Goal: Task Accomplishment & Management: Manage account settings

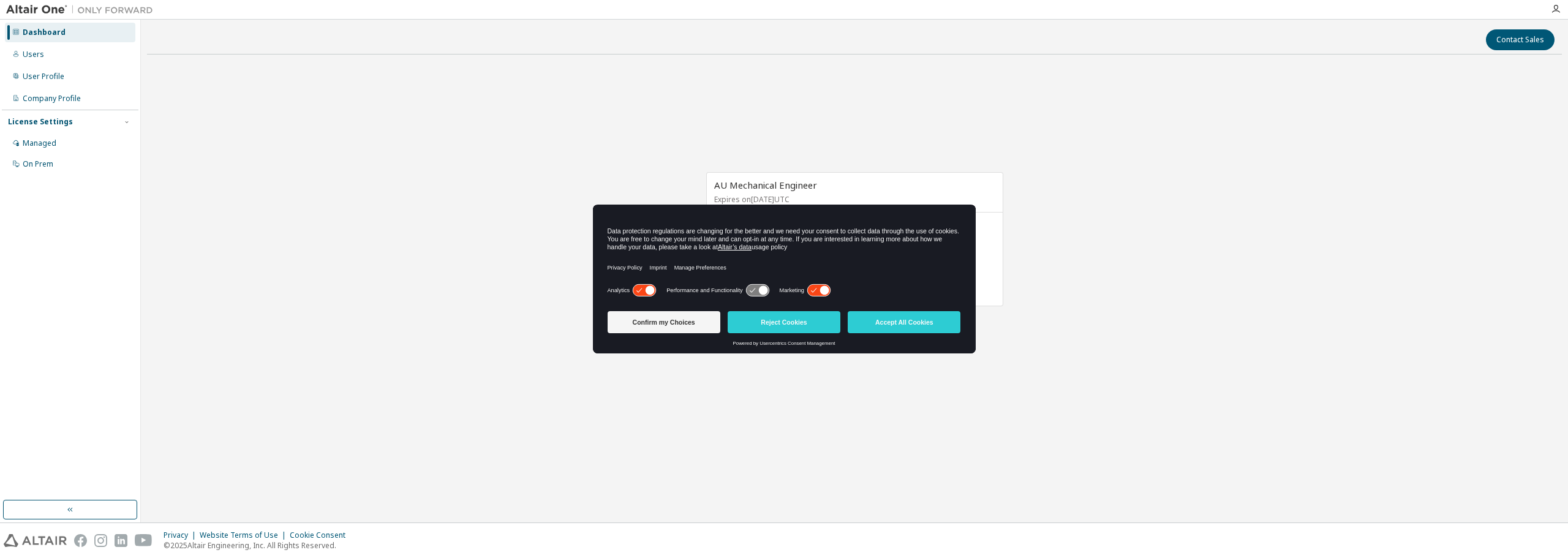
click at [841, 375] on div "AU Mechanical Engineer Expires on [DATE] UTC 45 of 45 ALTAIR UNITS USED View Li…" at bounding box center [854, 246] width 1415 height 362
click at [698, 317] on button "Confirm my Choices" at bounding box center [664, 322] width 112 height 22
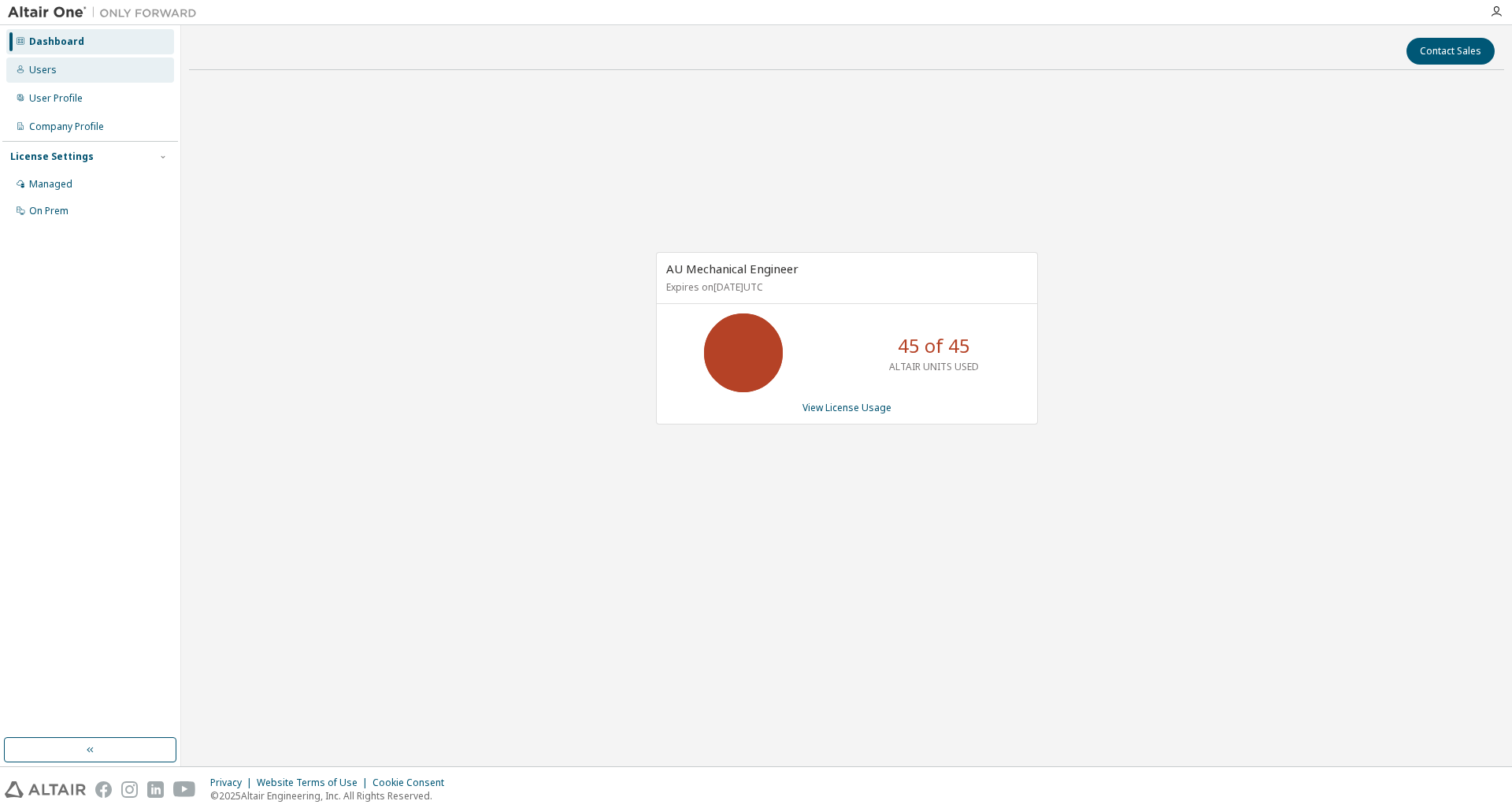
click at [77, 77] on div "Users" at bounding box center [90, 70] width 168 height 25
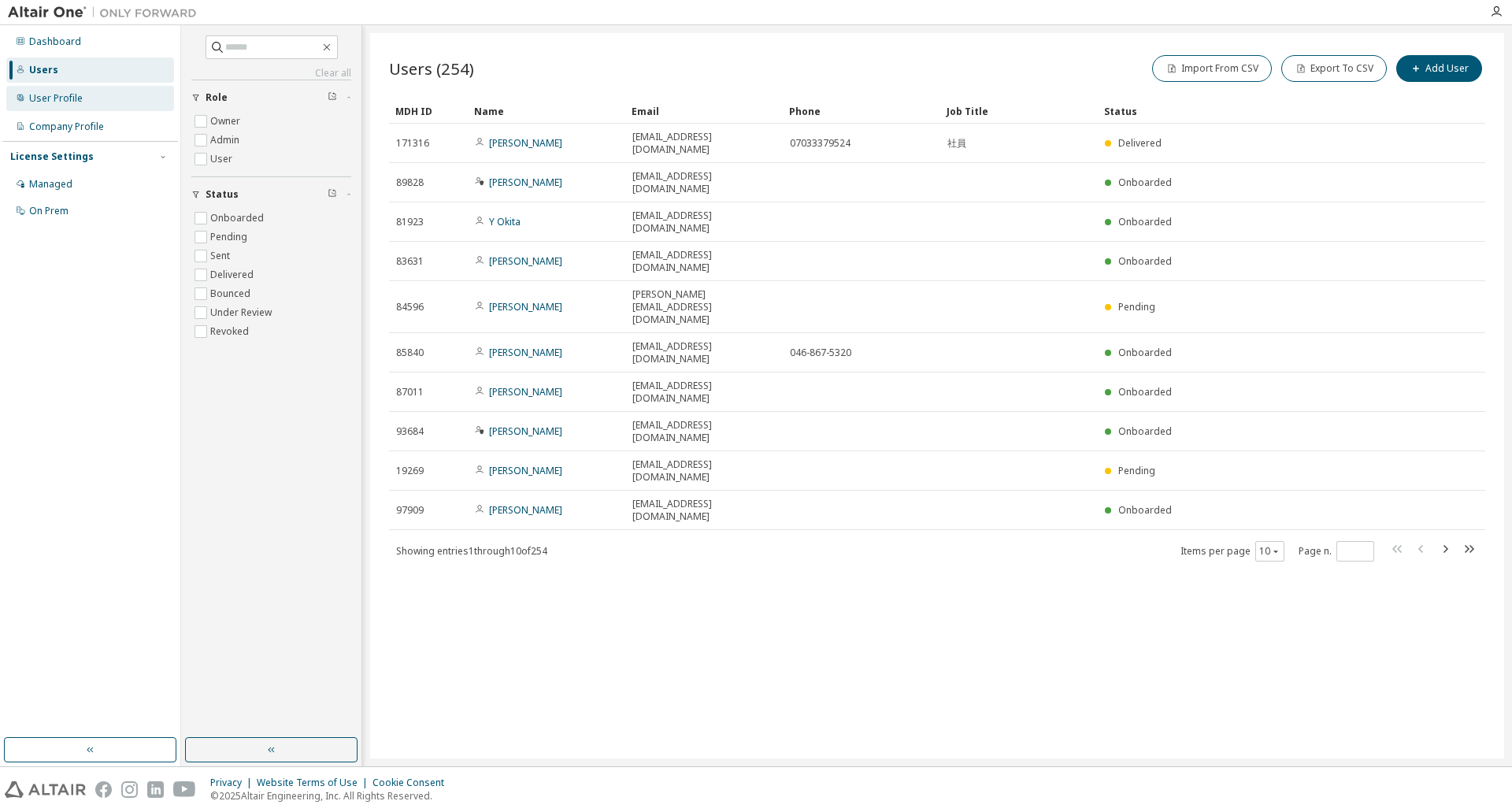
click at [77, 103] on div "User Profile" at bounding box center [55, 99] width 53 height 13
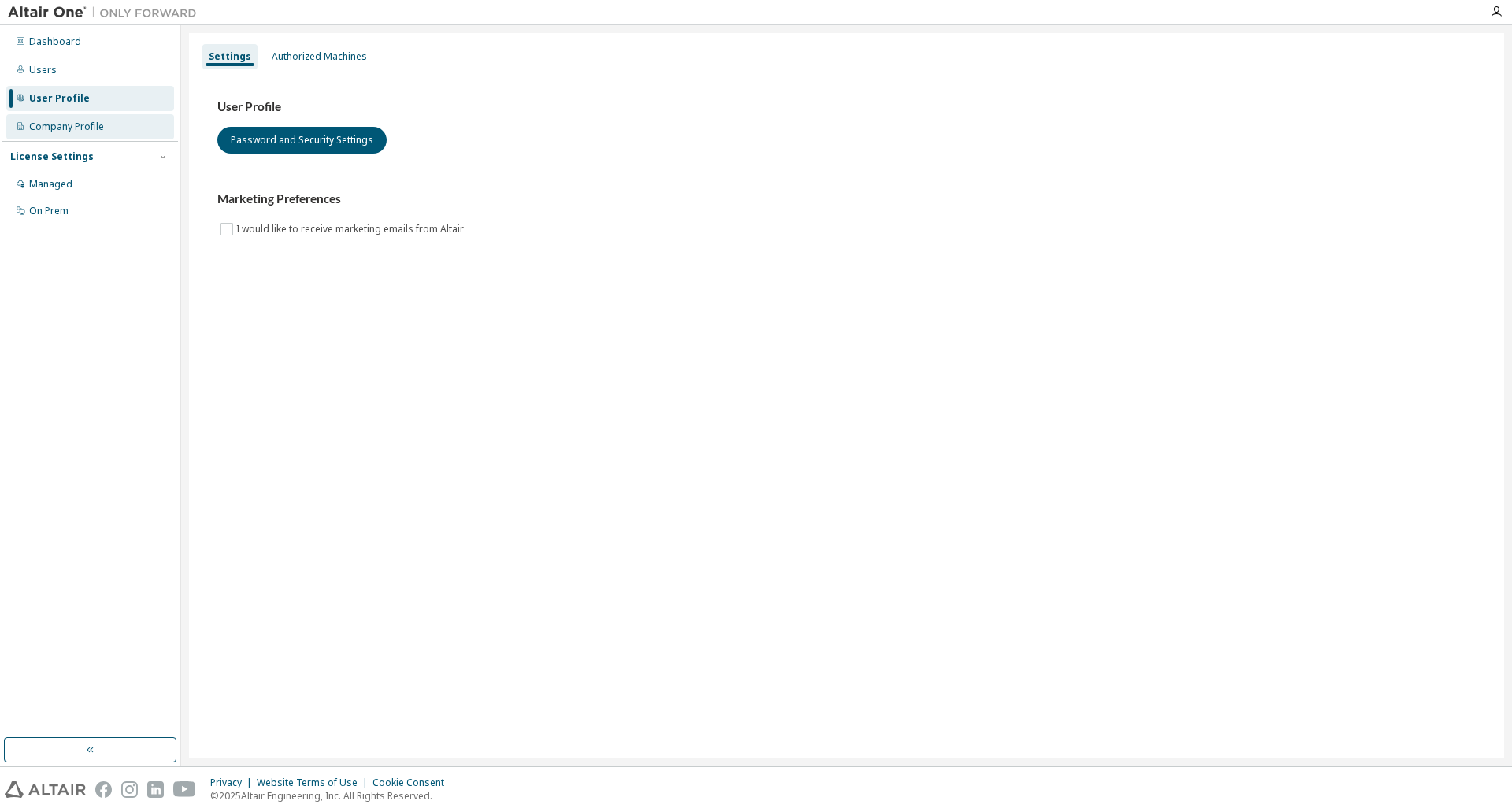
click at [81, 122] on div "Company Profile" at bounding box center [66, 127] width 75 height 13
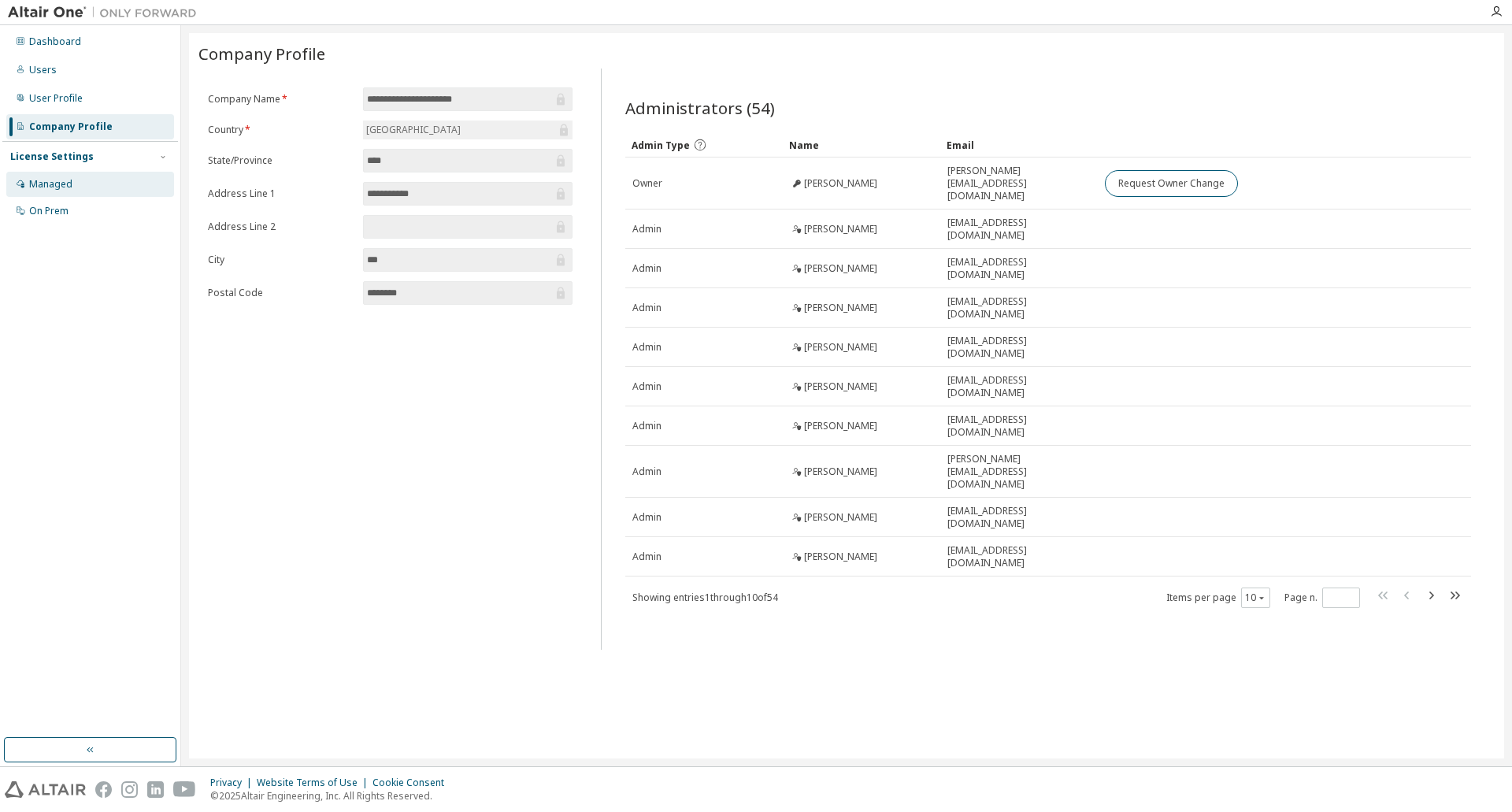
click at [79, 182] on div "Managed" at bounding box center [90, 184] width 168 height 25
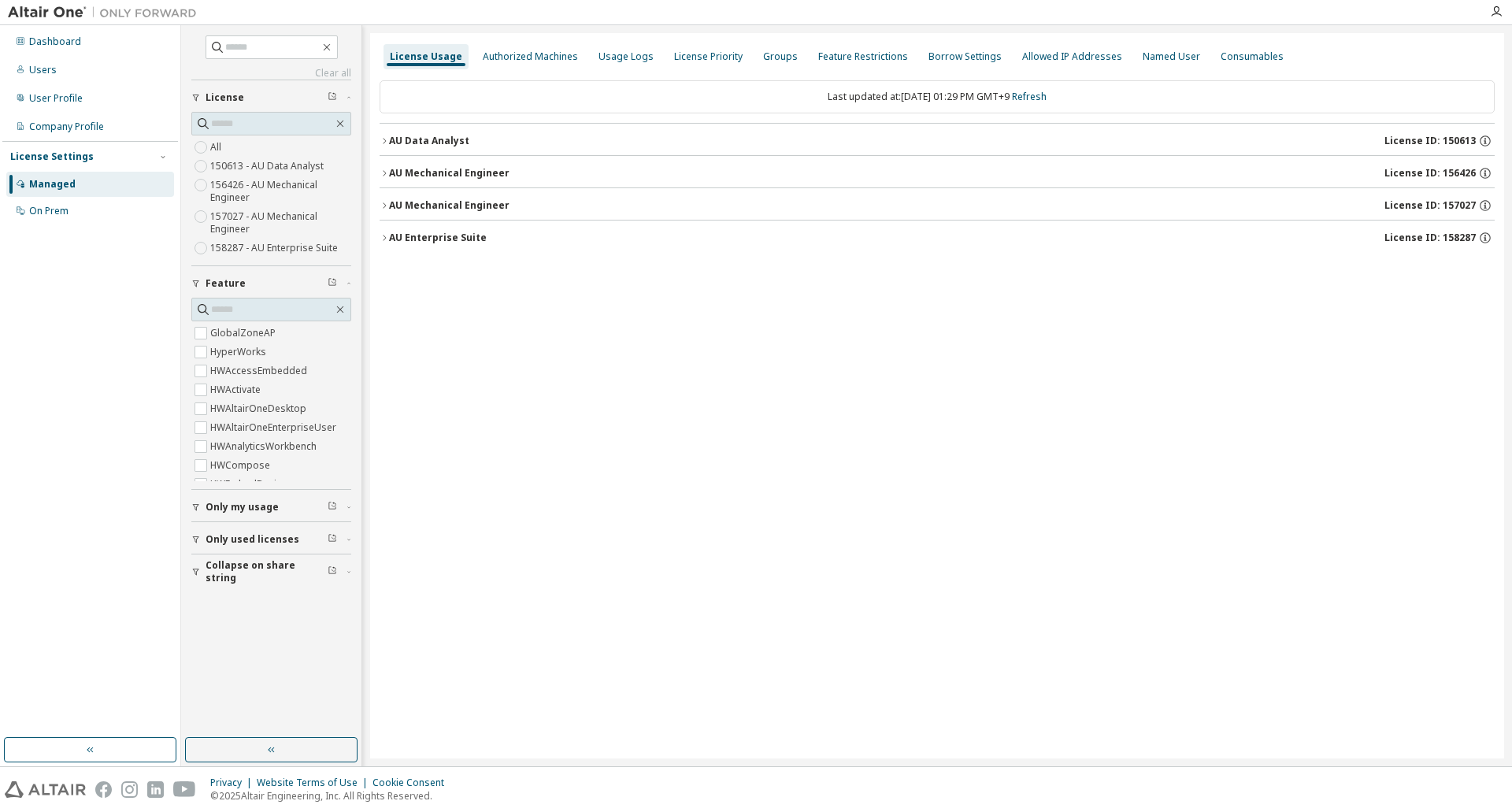
click at [401, 145] on div "AU Data Analyst" at bounding box center [429, 141] width 80 height 13
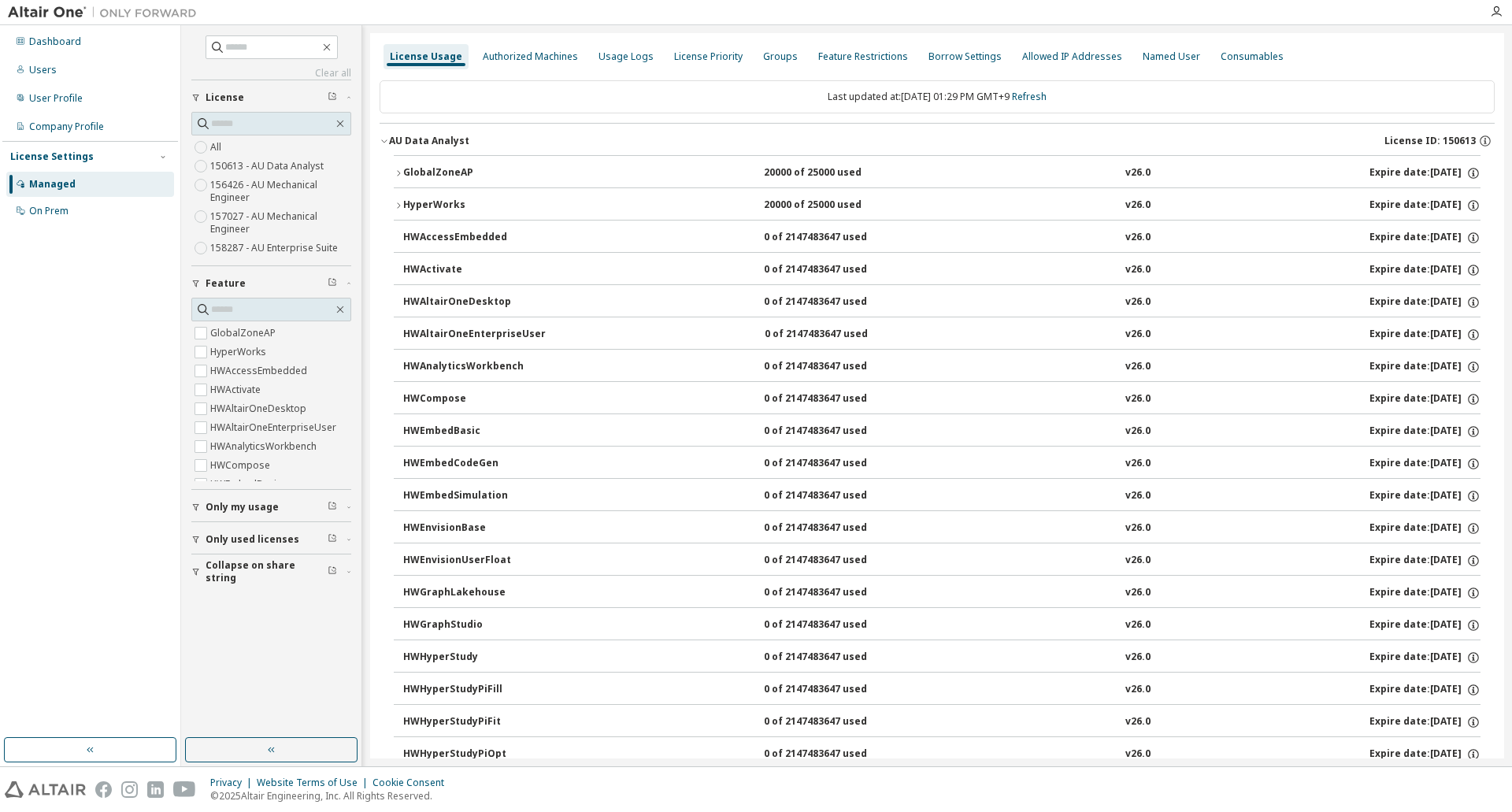
click at [413, 144] on div "AU Data Analyst" at bounding box center [429, 141] width 80 height 13
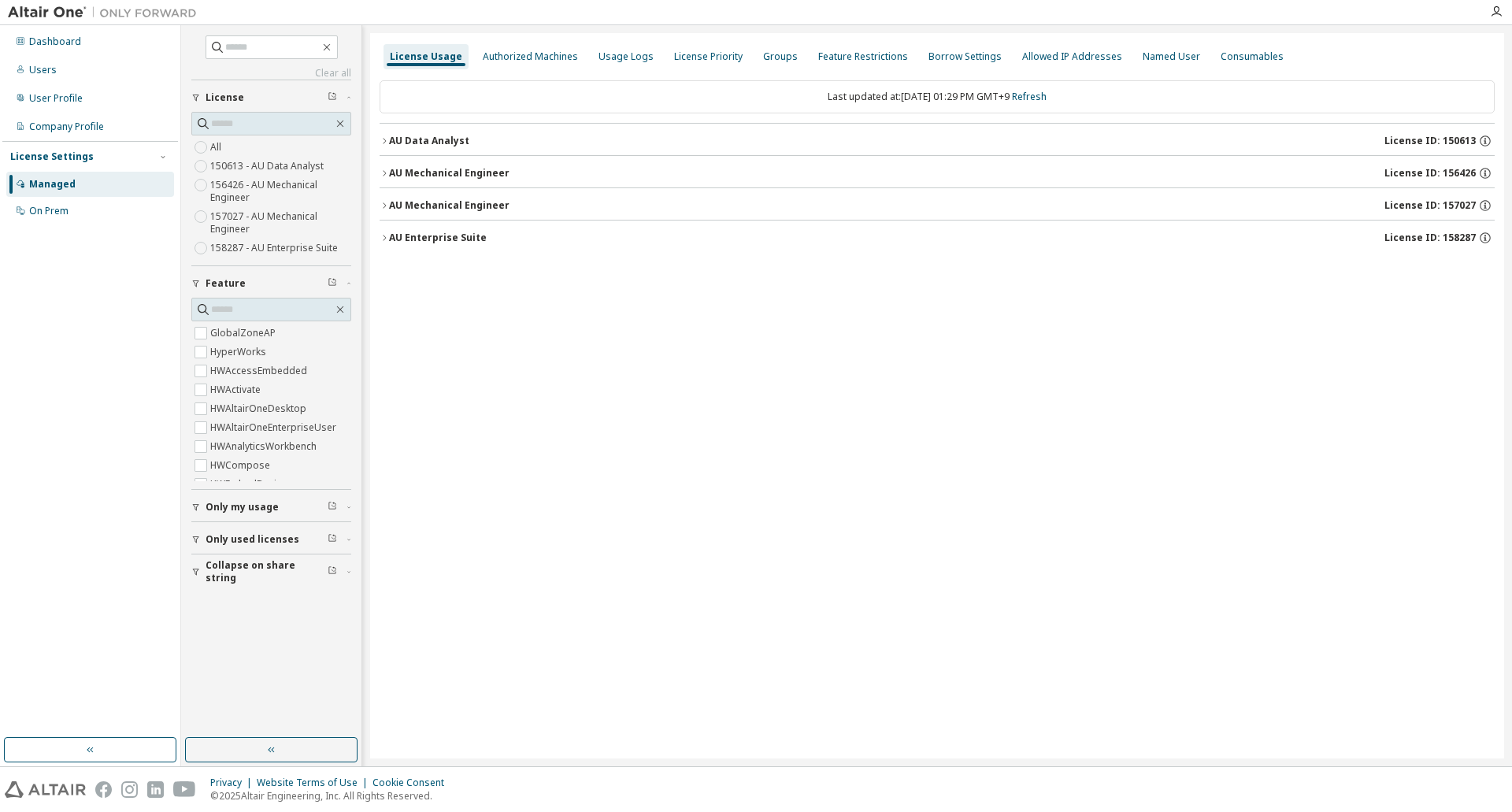
click at [425, 174] on div "AU Mechanical Engineer" at bounding box center [448, 173] width 120 height 13
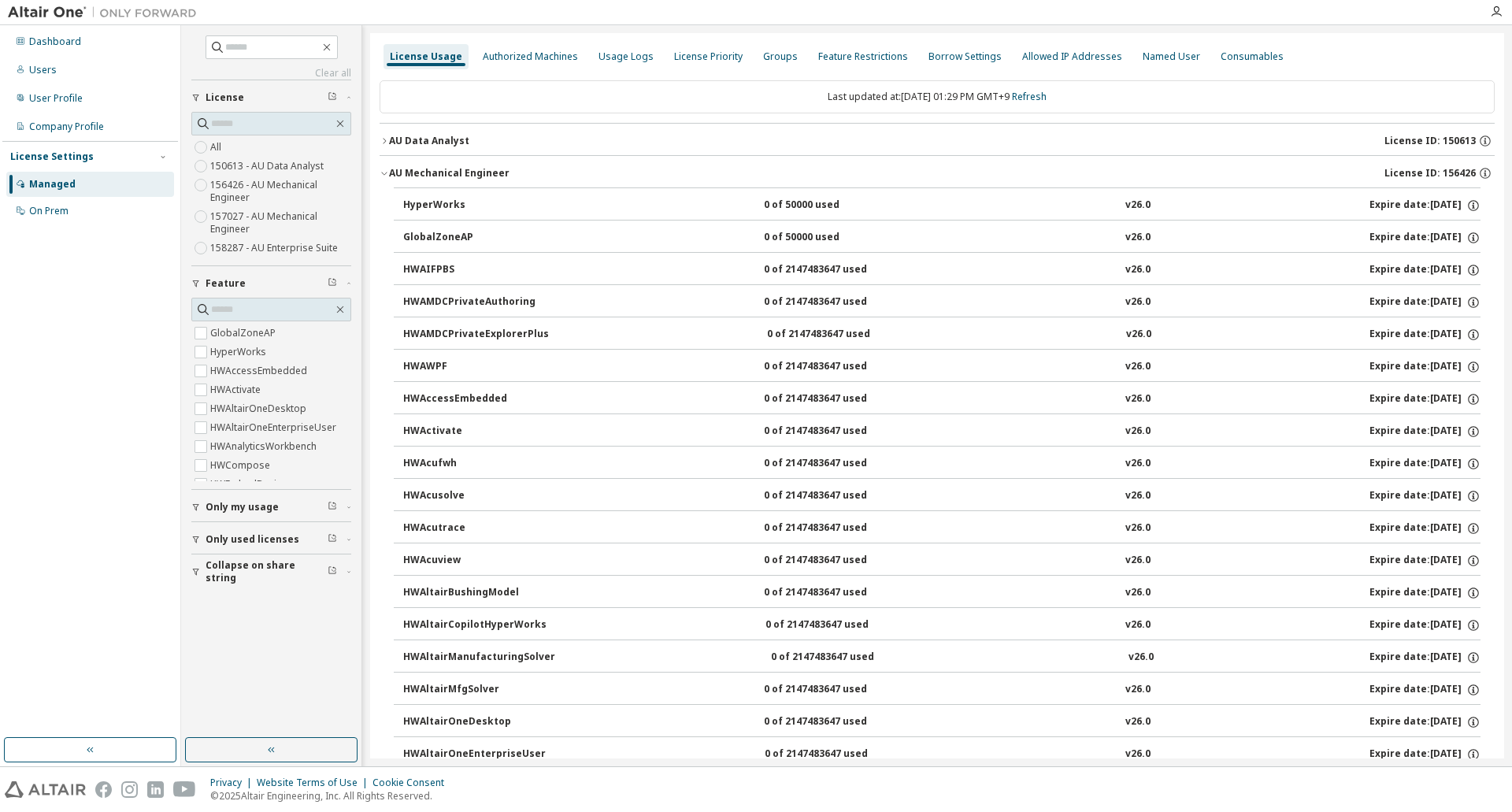
click at [440, 171] on div "AU Mechanical Engineer" at bounding box center [448, 173] width 120 height 13
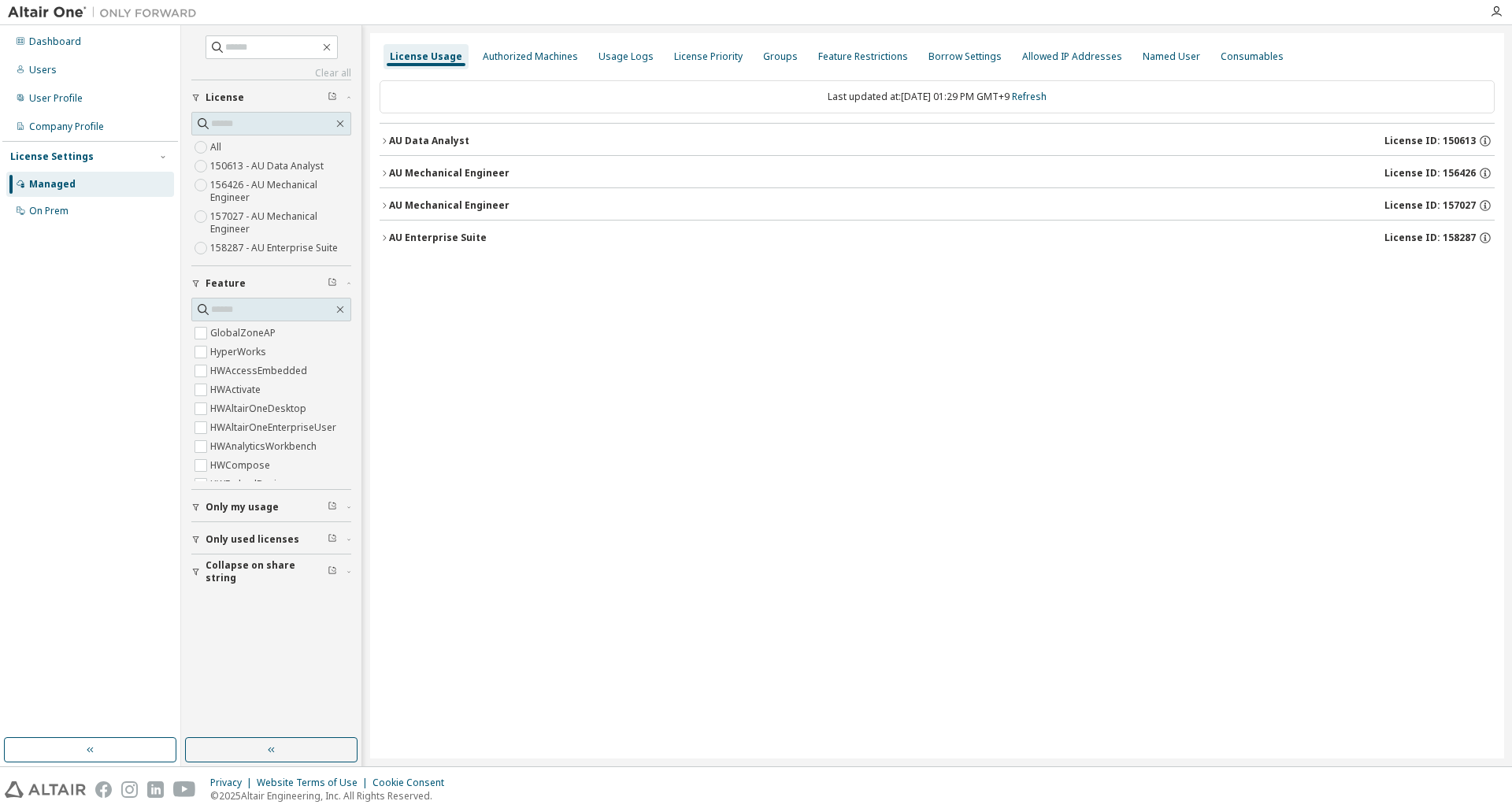
click at [440, 139] on div "AU Data Analyst" at bounding box center [429, 141] width 80 height 13
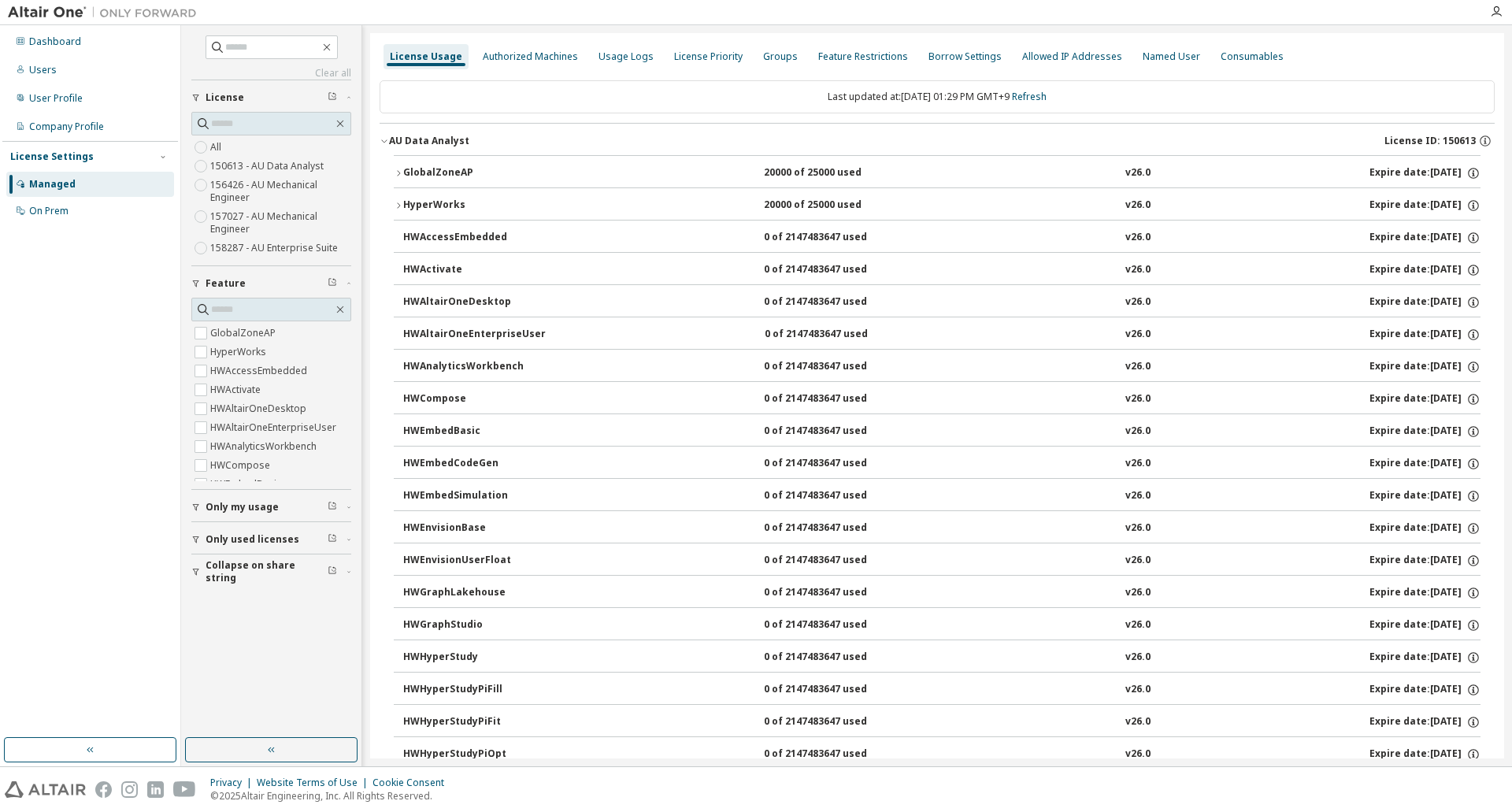
click at [453, 140] on div "AU Data Analyst" at bounding box center [429, 141] width 80 height 13
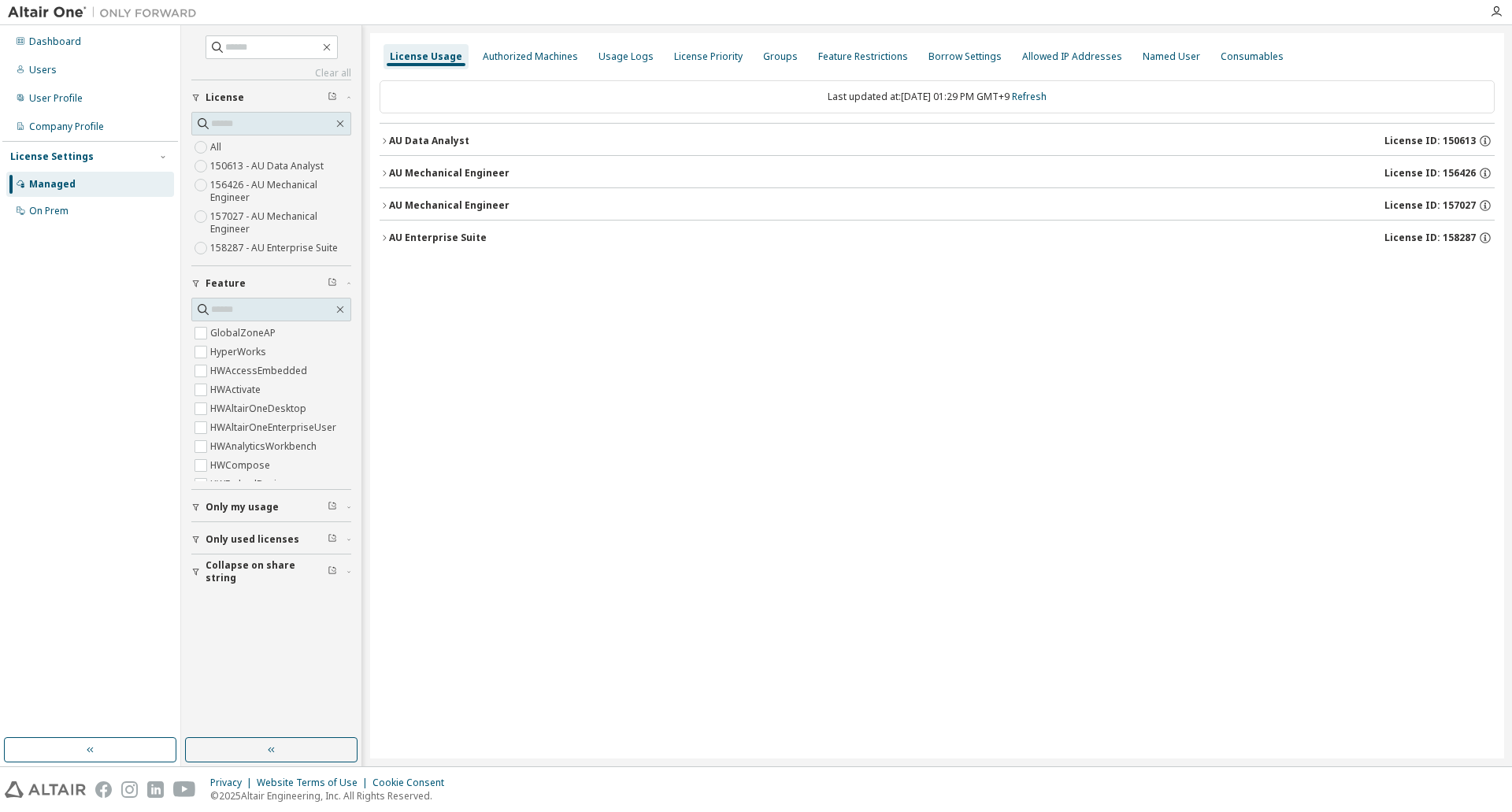
click at [451, 240] on div "AU Enterprise Suite" at bounding box center [437, 238] width 98 height 13
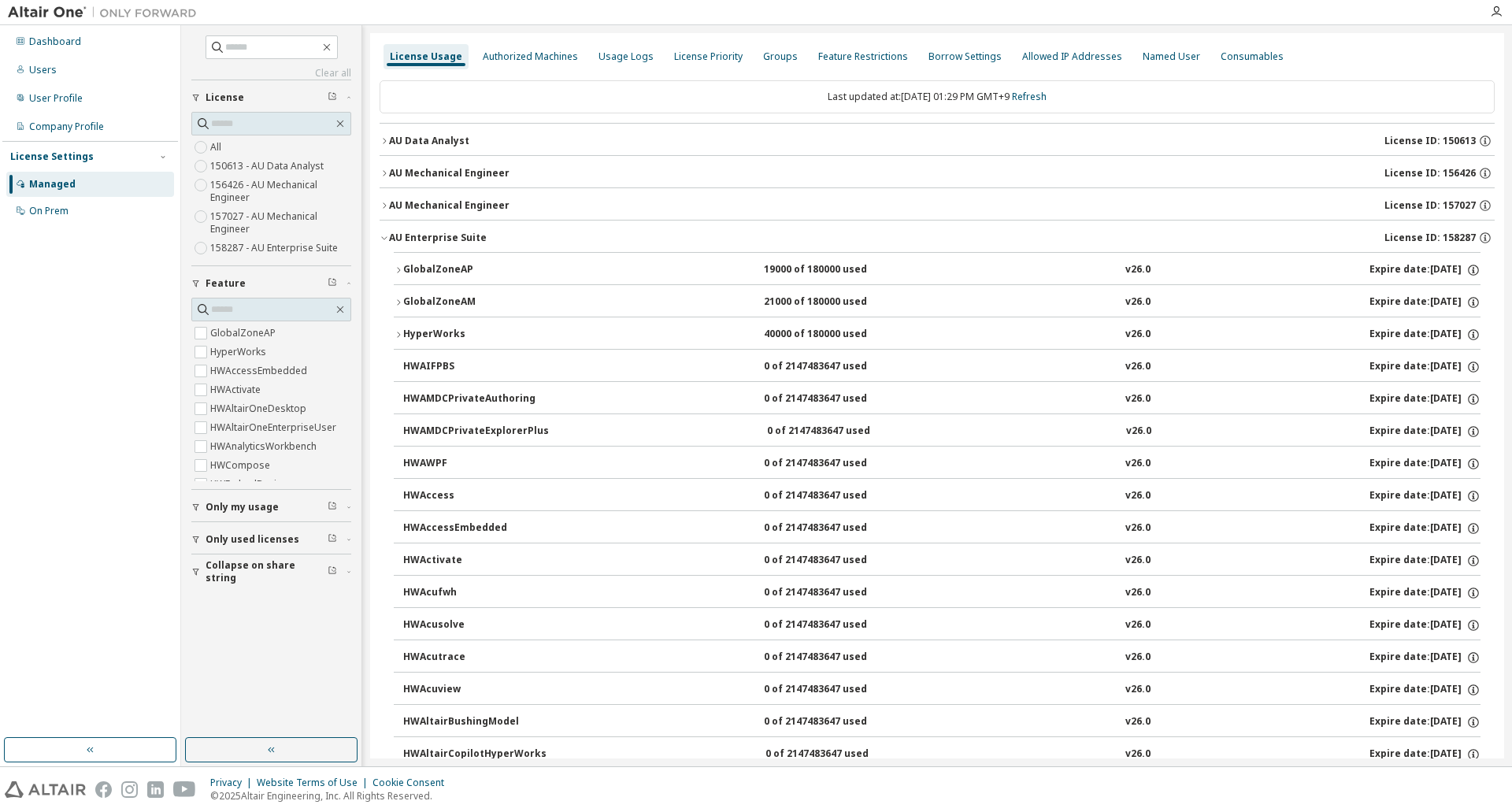
click at [449, 208] on div "AU Mechanical Engineer" at bounding box center [448, 206] width 120 height 13
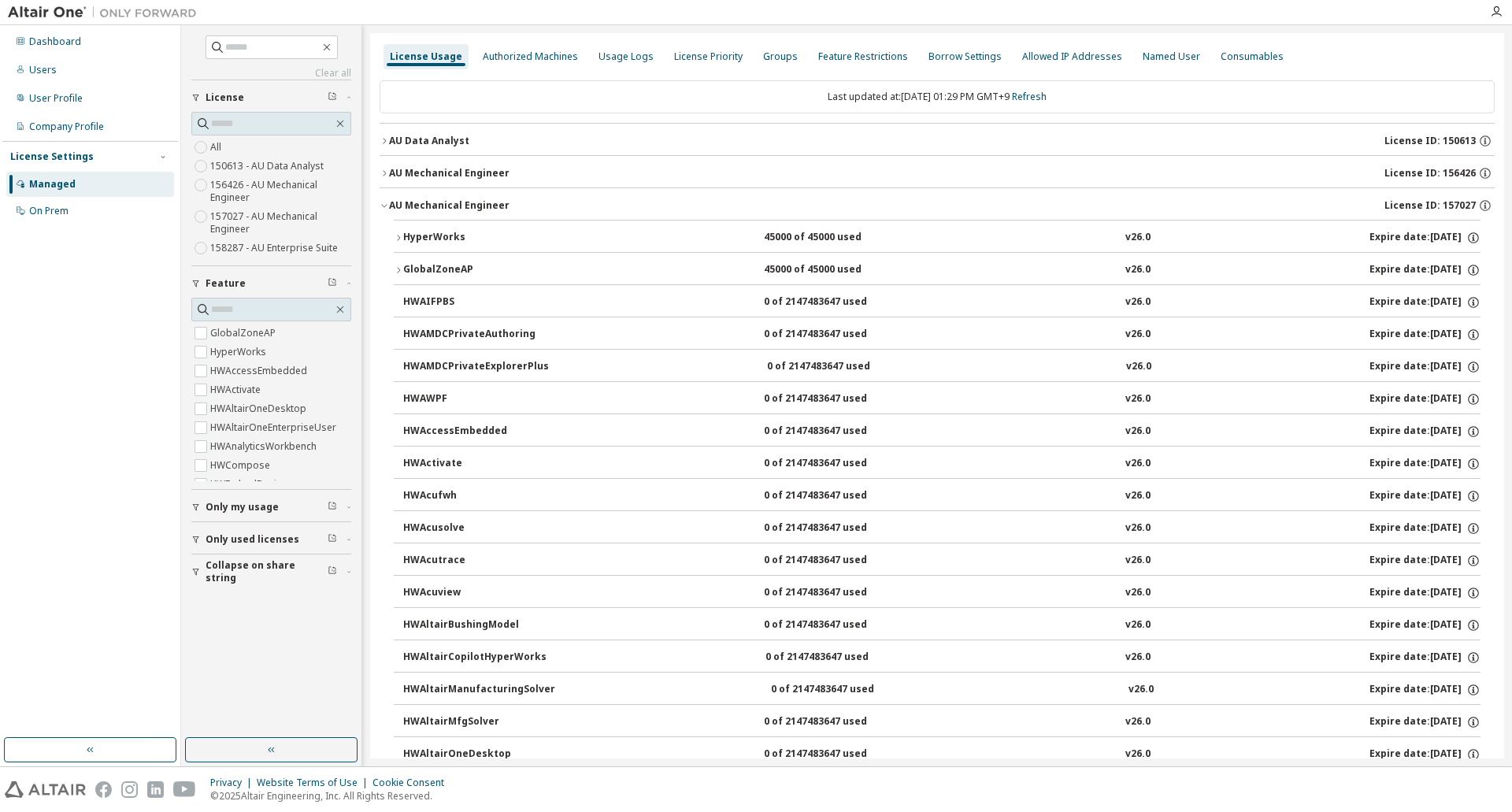
click at [452, 236] on div "HyperWorks" at bounding box center [474, 237] width 142 height 14
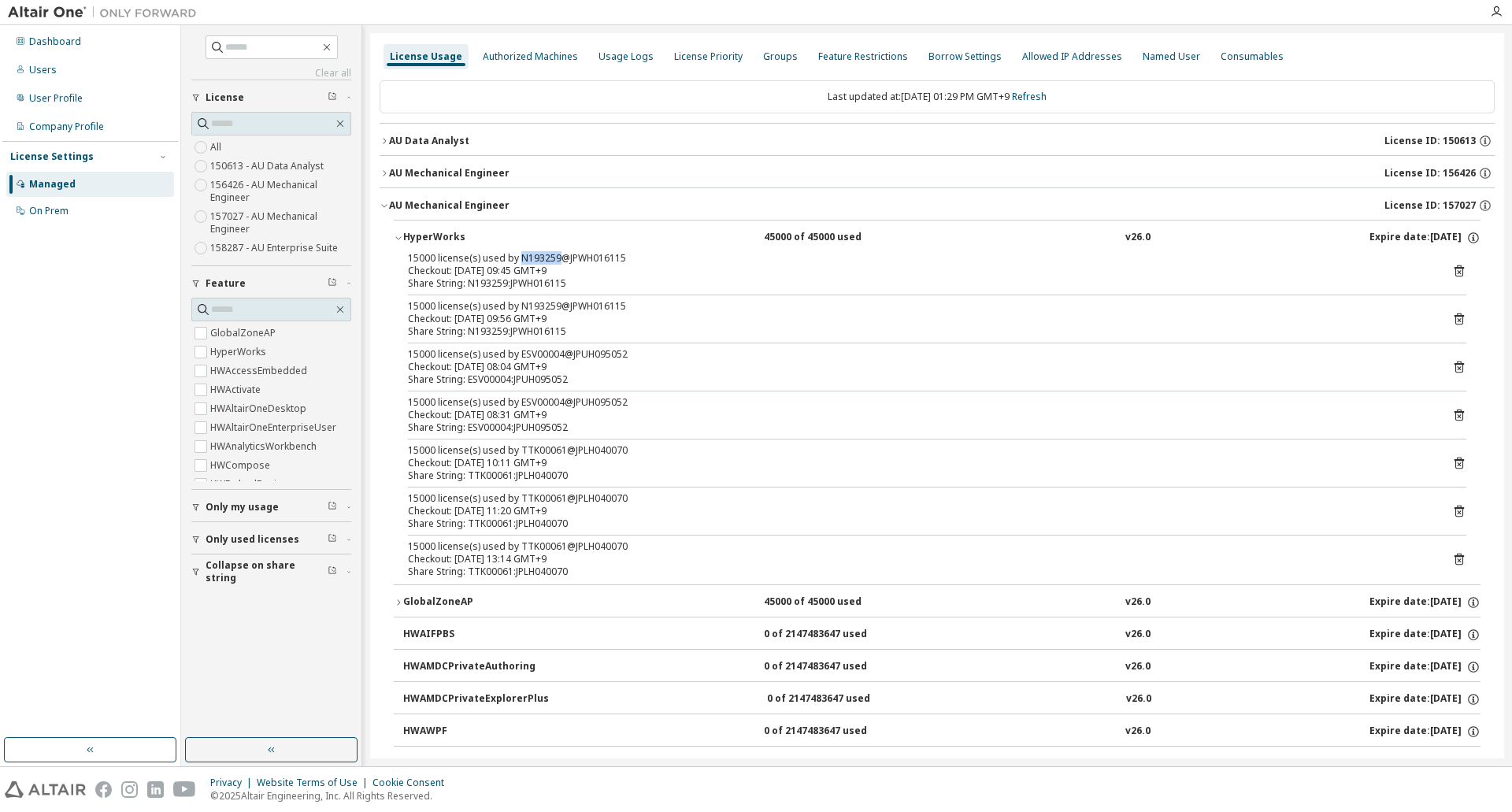
drag, startPoint x: 556, startPoint y: 261, endPoint x: 519, endPoint y: 261, distance: 37.0
click at [519, 261] on div "15000 license(s) used by N193259@JPWH016115" at bounding box center [918, 258] width 1021 height 13
drag, startPoint x: 560, startPoint y: 357, endPoint x: 518, endPoint y: 356, distance: 42.0
click at [518, 356] on div "15000 license(s) used by ESV00004@JPUH095052" at bounding box center [918, 354] width 1021 height 13
drag, startPoint x: 560, startPoint y: 401, endPoint x: 529, endPoint y: 401, distance: 31.0
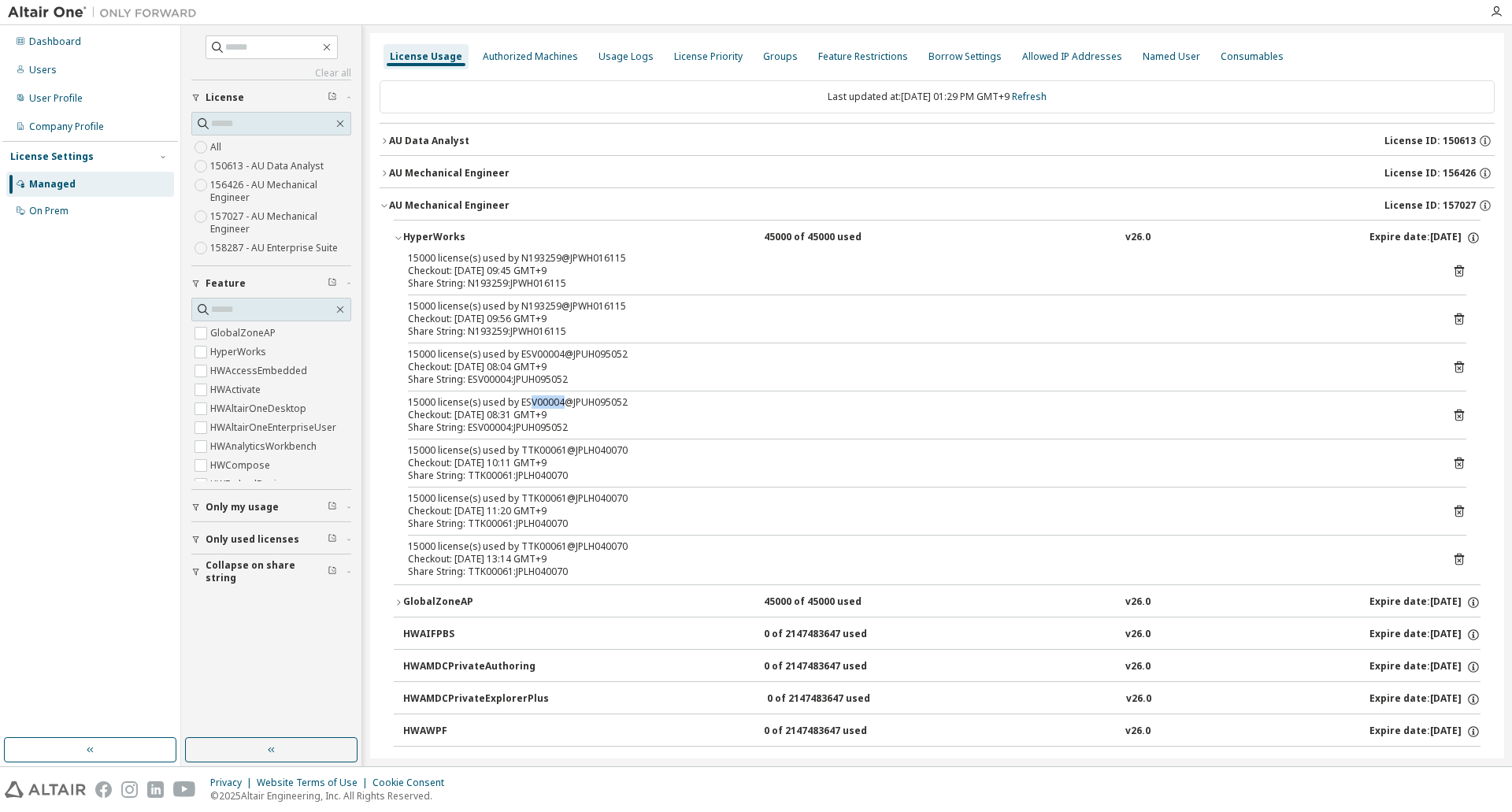
click at [529, 401] on div "15000 license(s) used by ESV00004@JPUH095052" at bounding box center [918, 403] width 1021 height 13
drag, startPoint x: 558, startPoint y: 500, endPoint x: 519, endPoint y: 495, distance: 39.3
click at [519, 495] on div "15000 license(s) used by TTK00061@JPLH040070" at bounding box center [918, 499] width 1021 height 13
copy div "TTK00061"
click at [551, 494] on div "15000 license(s) used by TTK00061@JPLH040070" at bounding box center [918, 499] width 1021 height 13
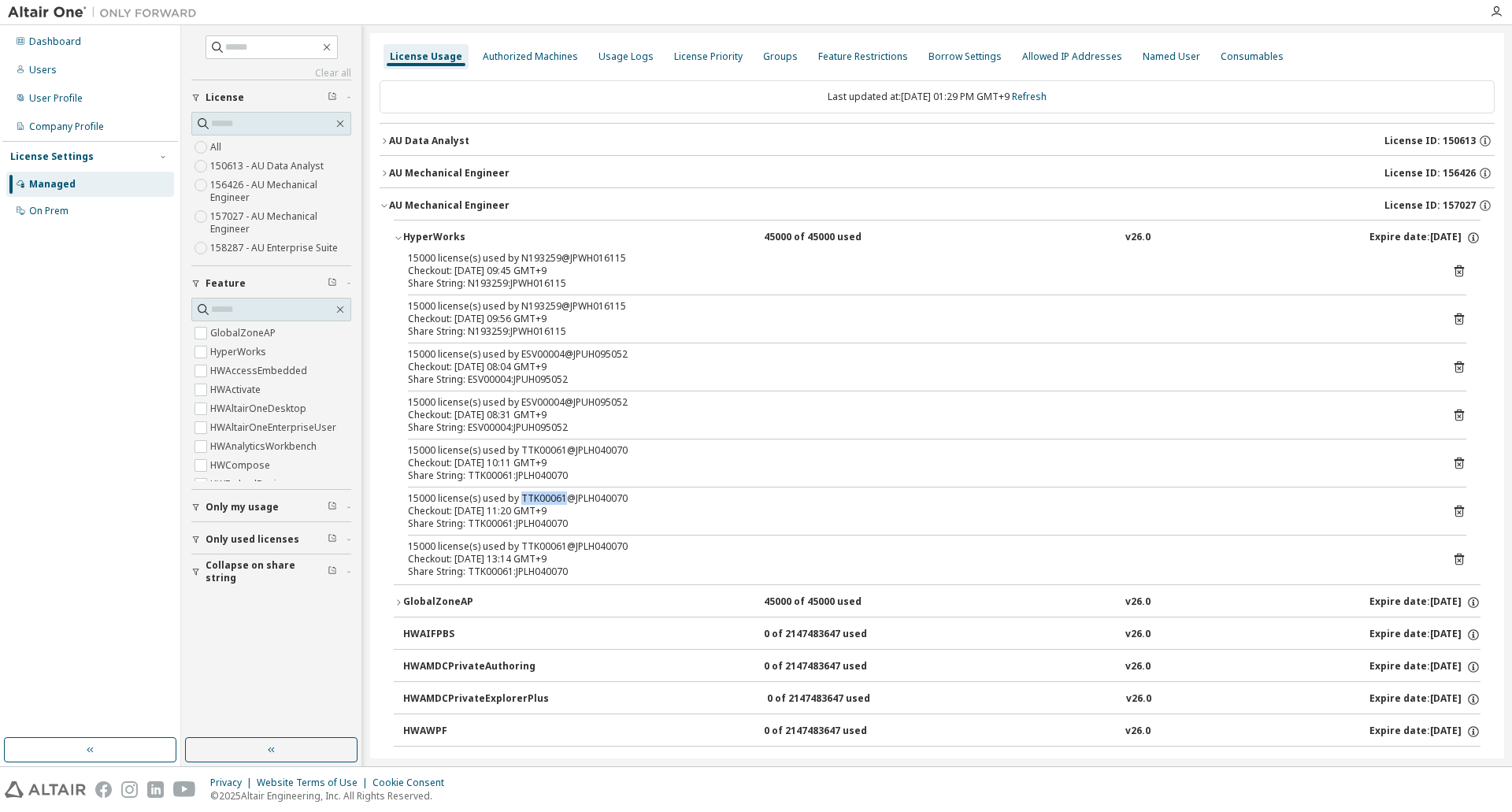
drag, startPoint x: 560, startPoint y: 499, endPoint x: 519, endPoint y: 499, distance: 41.0
click at [519, 499] on div "15000 license(s) used by TTK00061@JPLH040070" at bounding box center [918, 499] width 1021 height 13
copy div "TTK00061"
drag, startPoint x: 517, startPoint y: 256, endPoint x: 554, endPoint y: 259, distance: 37.1
click at [554, 257] on div "15000 license(s) used by N193259@JPWH016115" at bounding box center [918, 258] width 1021 height 13
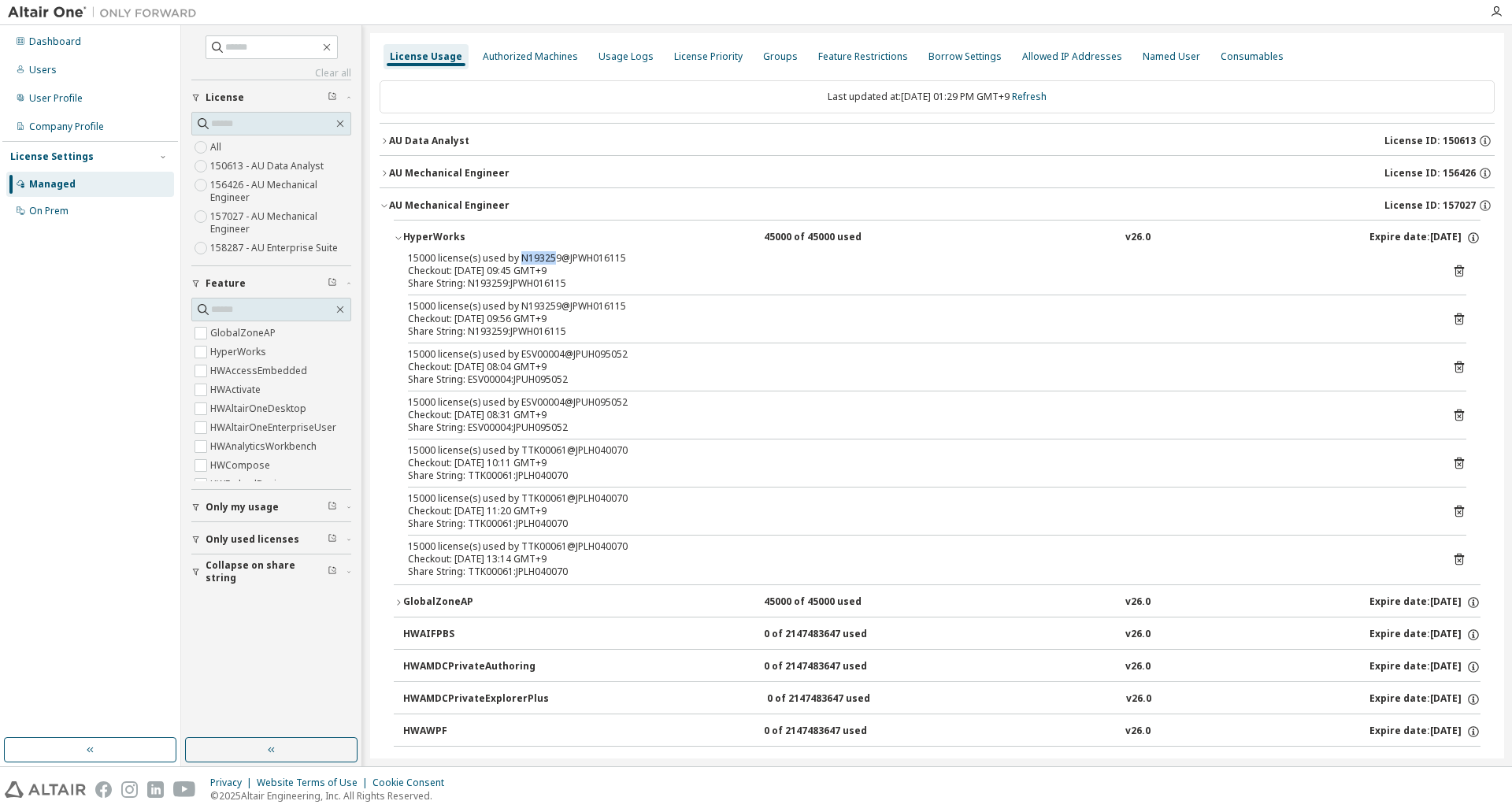
copy div "N19325"
